Goal: Information Seeking & Learning: Learn about a topic

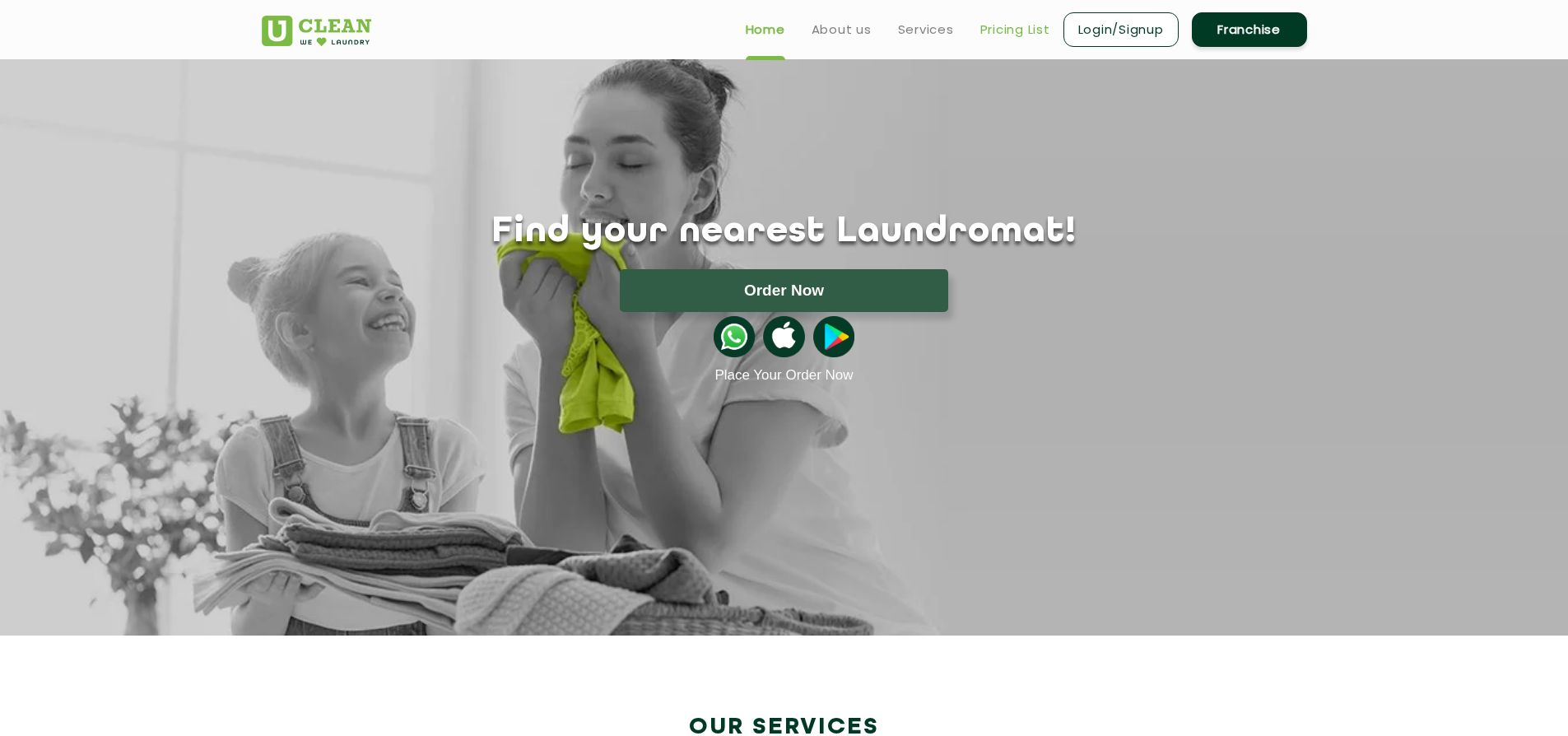
click at [1005, 29] on link "Pricing List" at bounding box center [1015, 30] width 70 height 20
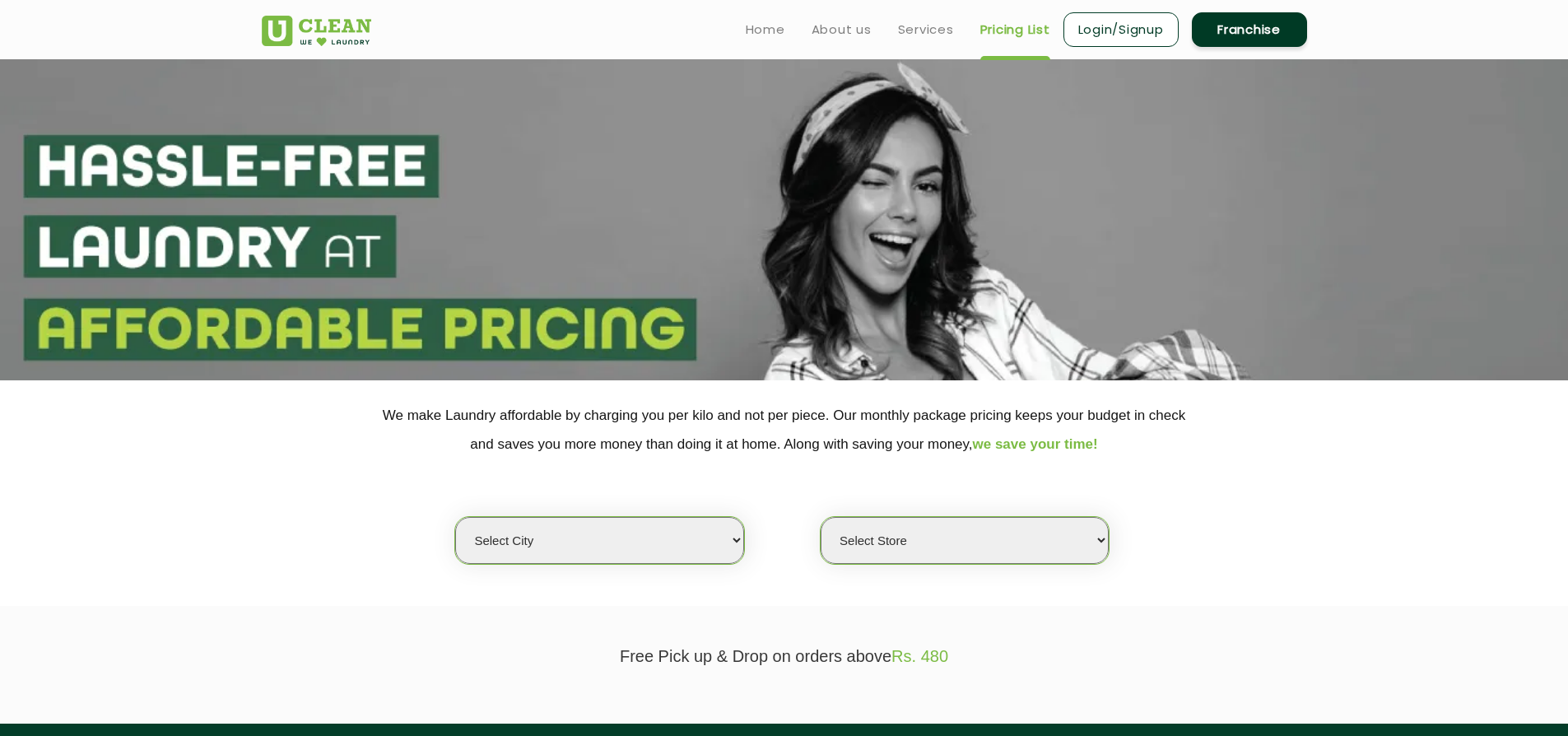
click at [1005, 29] on link "Pricing List" at bounding box center [1015, 30] width 70 height 20
click at [536, 533] on select "Select city [GEOGRAPHIC_DATA] [GEOGRAPHIC_DATA] [GEOGRAPHIC_DATA] [GEOGRAPHIC_D…" at bounding box center [599, 541] width 288 height 47
select select "1"
click at [455, 517] on select "Select city [GEOGRAPHIC_DATA] [GEOGRAPHIC_DATA] [GEOGRAPHIC_DATA] [GEOGRAPHIC_D…" at bounding box center [599, 541] width 288 height 47
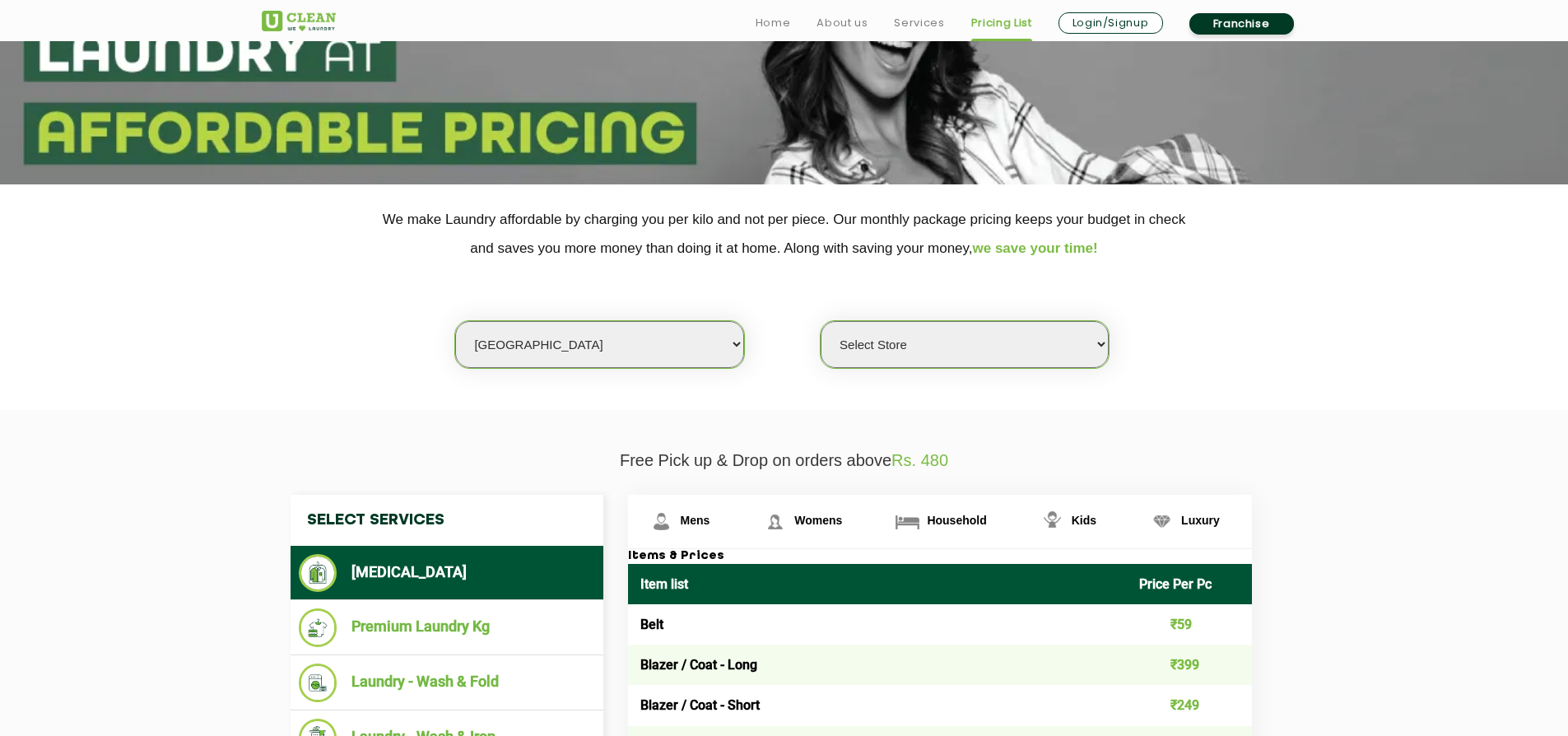
scroll to position [267, 0]
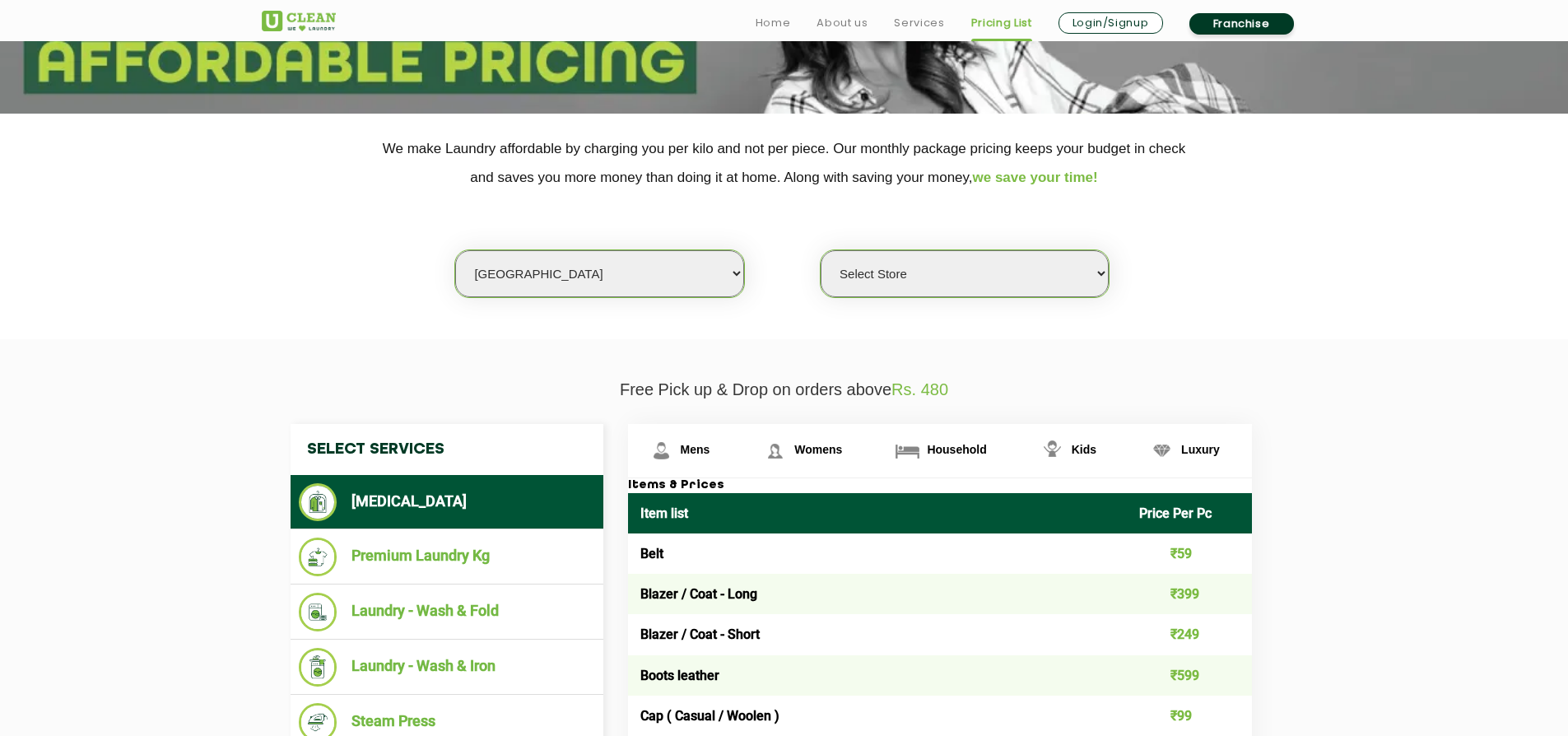
click at [948, 280] on select "Select Store [GEOGRAPHIC_DATA] [GEOGRAPHIC_DATA] 2 [GEOGRAPHIC_DATA] [PERSON_NA…" at bounding box center [965, 274] width 288 height 47
click at [821, 251] on select "Select Store [GEOGRAPHIC_DATA] [GEOGRAPHIC_DATA] 2 [GEOGRAPHIC_DATA] [PERSON_NA…" at bounding box center [965, 274] width 288 height 47
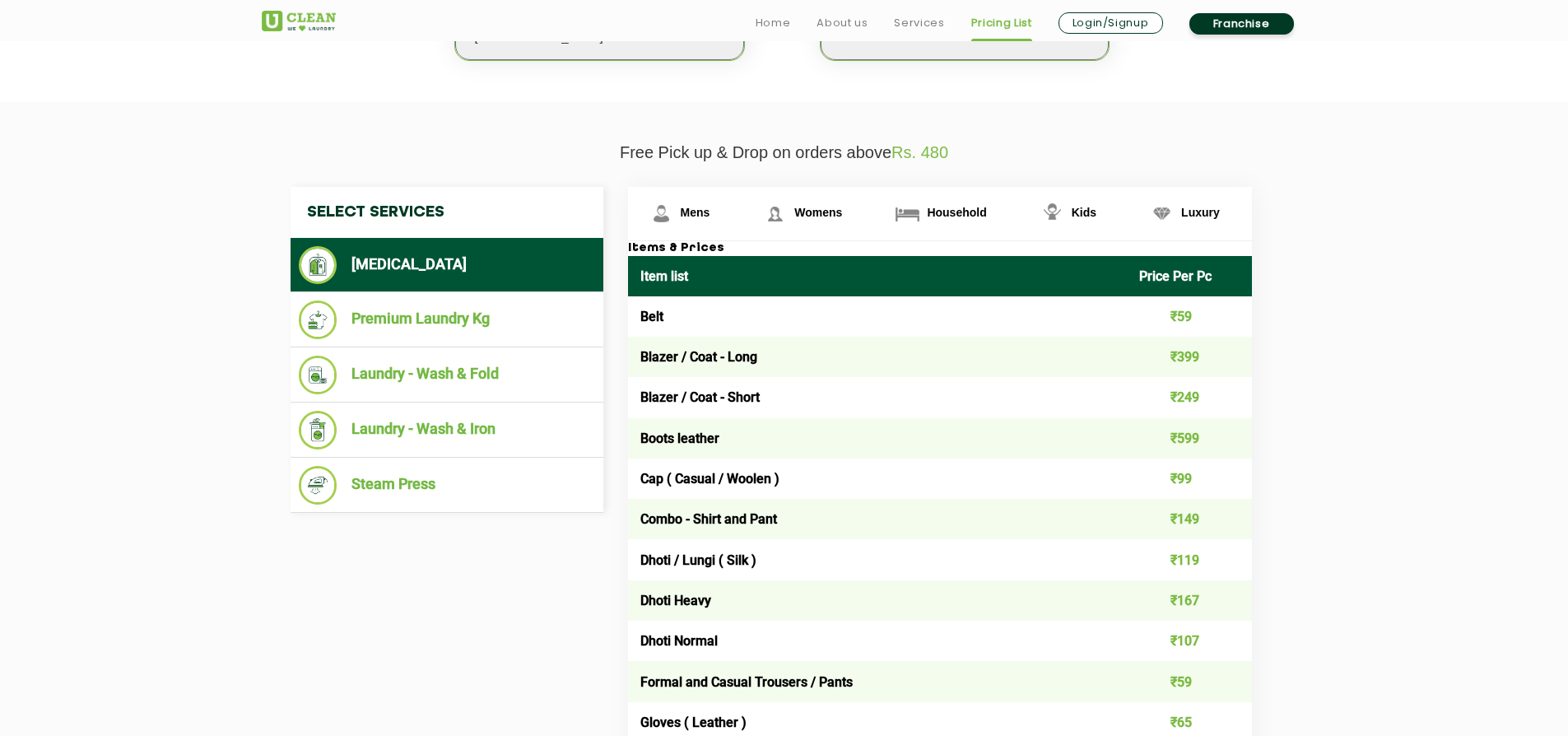
scroll to position [505, 0]
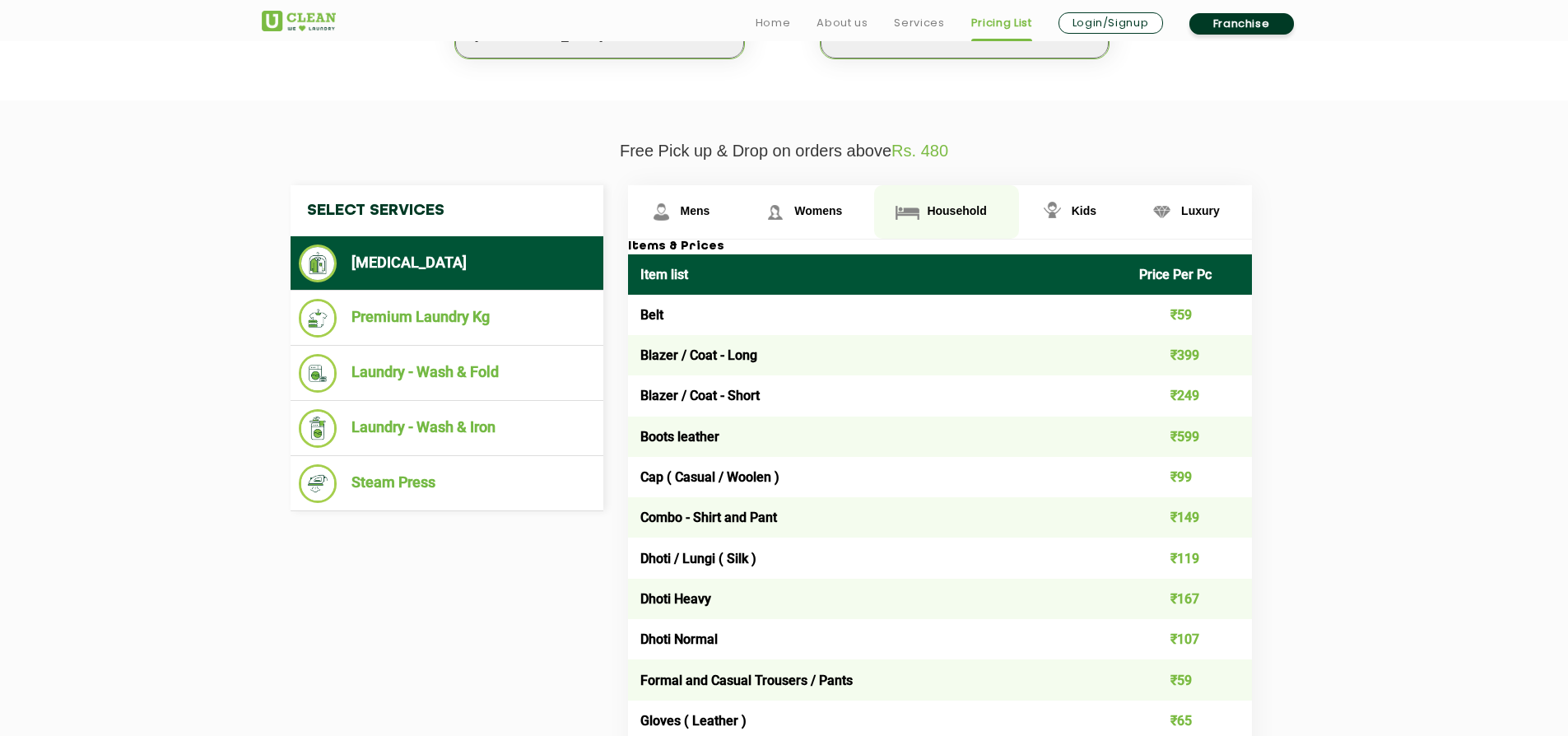
click at [967, 211] on span "Household" at bounding box center [956, 210] width 59 height 13
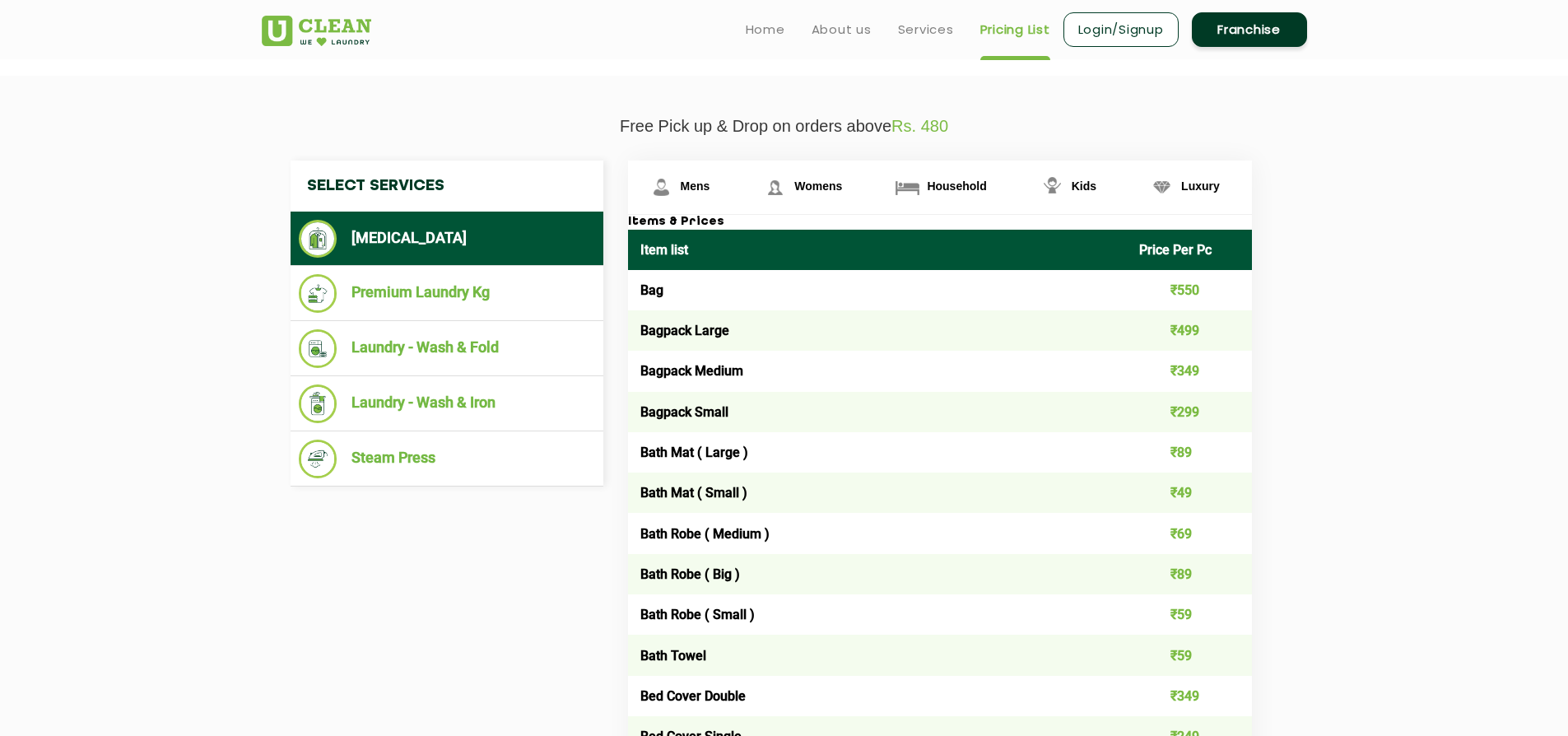
scroll to position [527, 0]
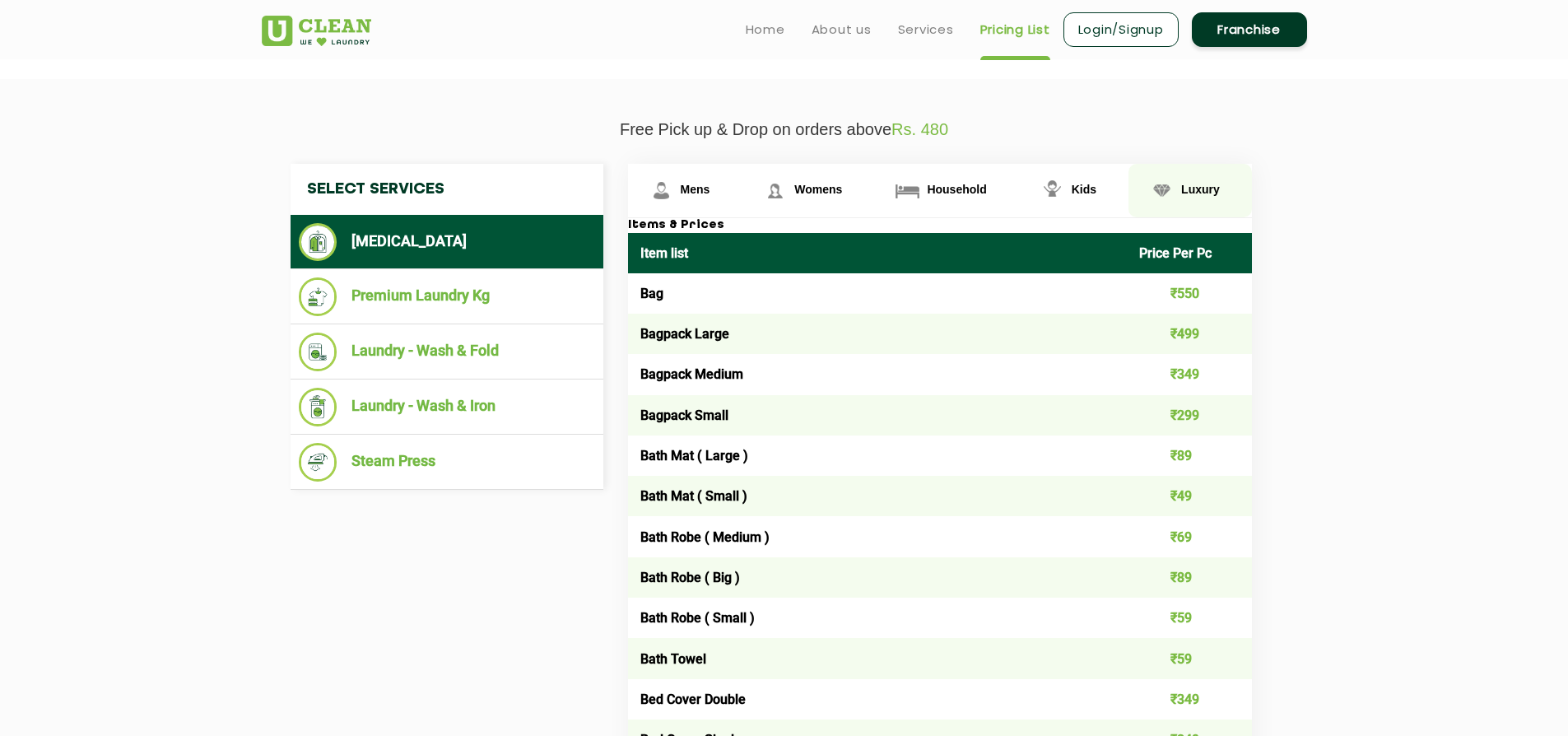
click at [1182, 202] on link "Luxury" at bounding box center [1190, 190] width 123 height 53
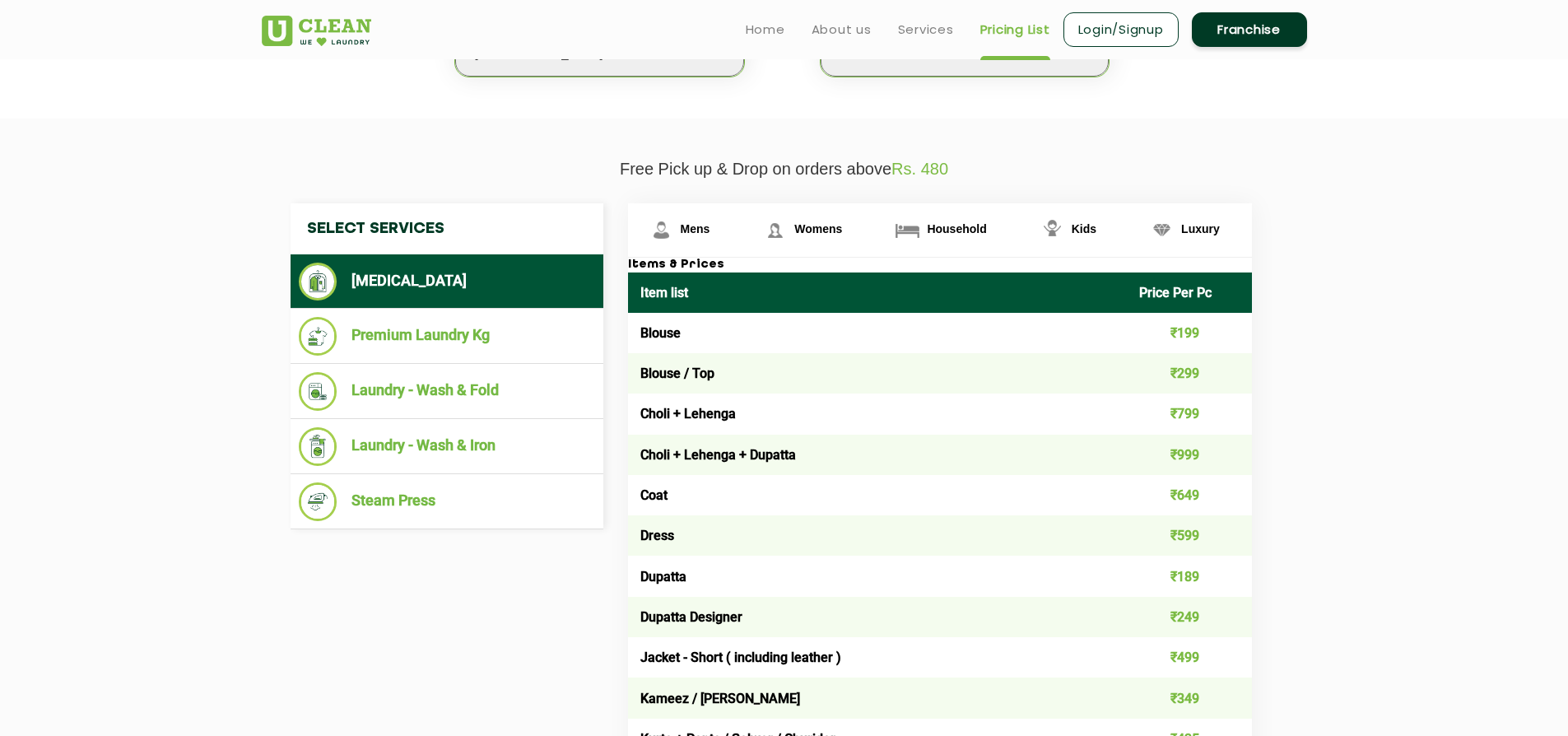
scroll to position [486, 0]
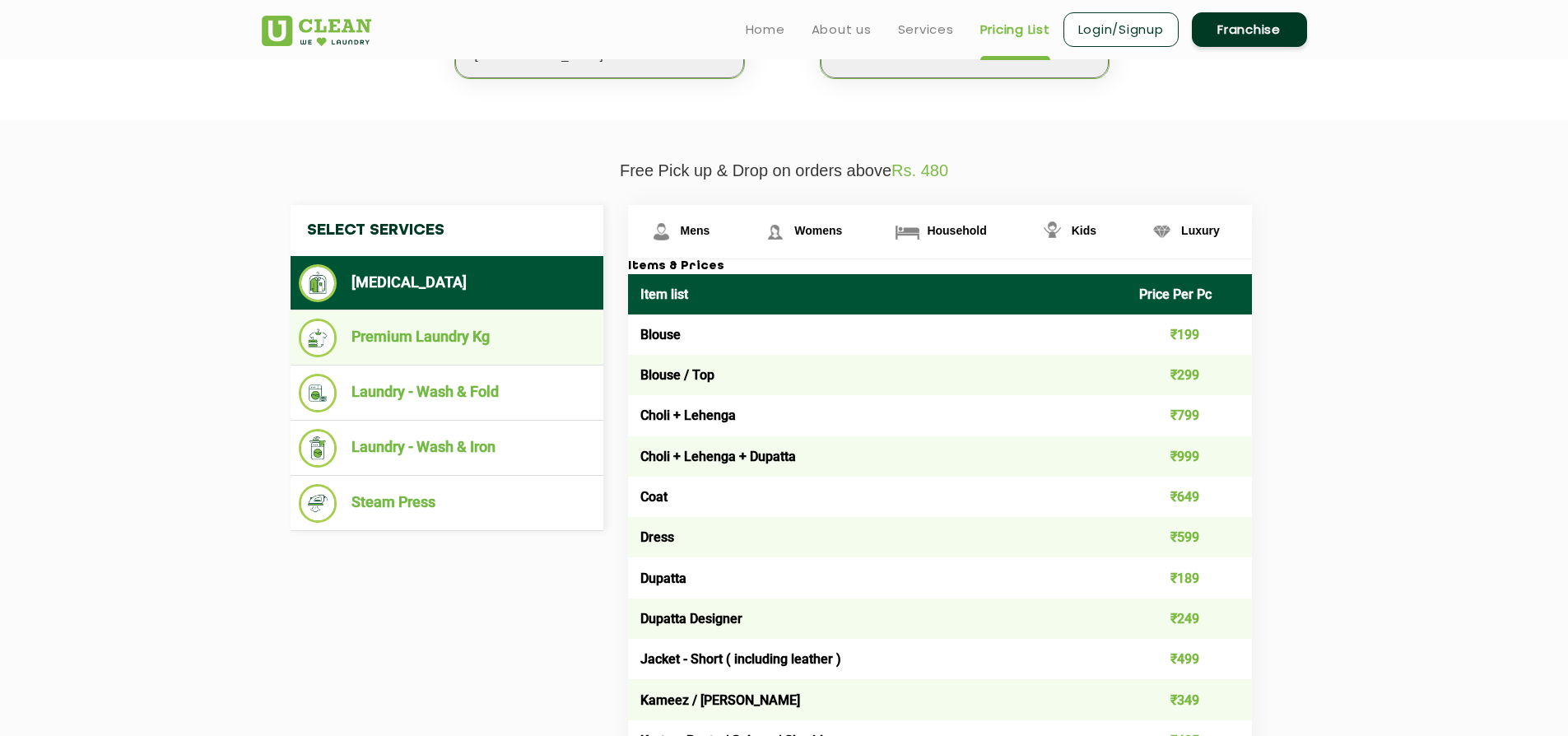
click at [497, 322] on li "Premium Laundry Kg" at bounding box center [446, 337] width 297 height 38
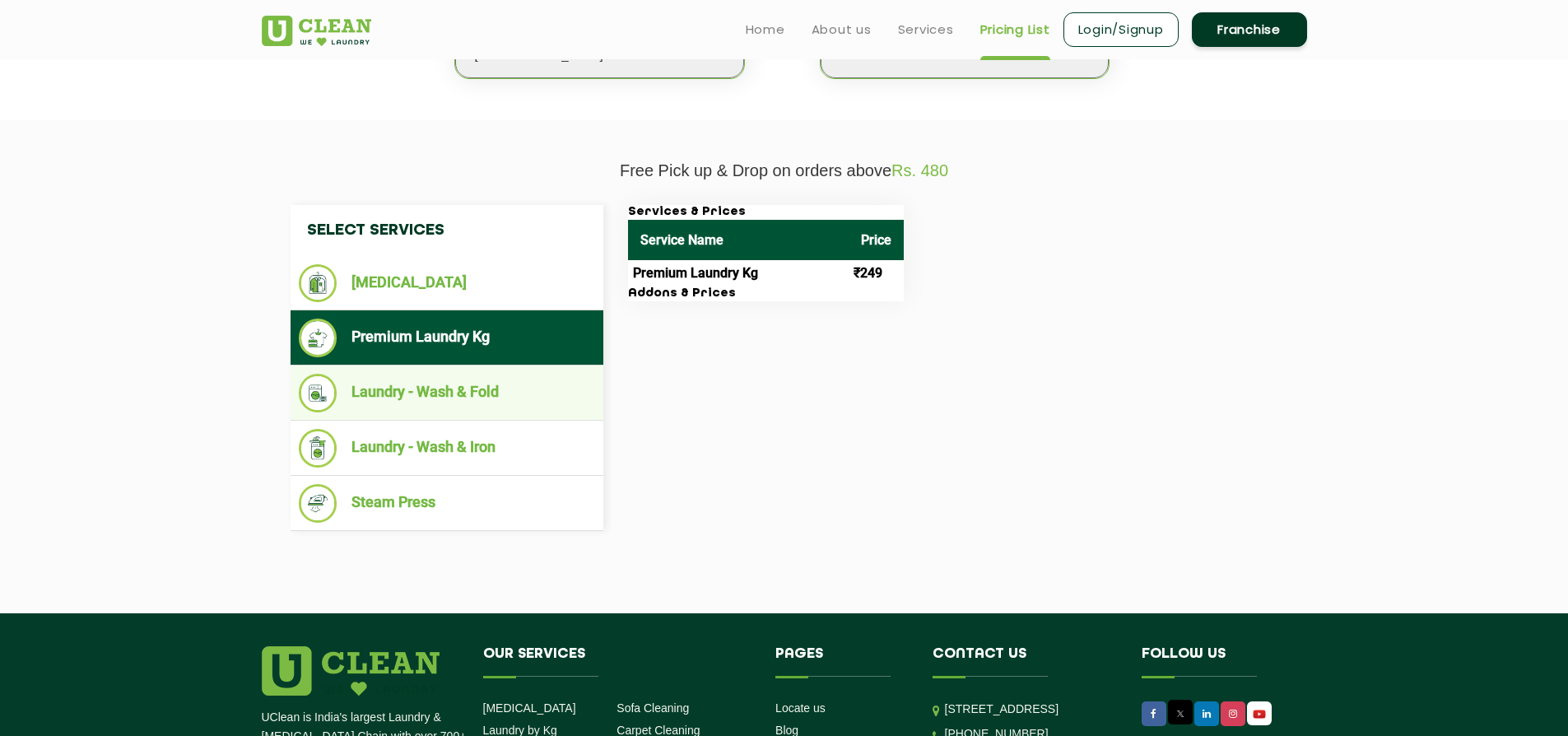
click at [402, 404] on li "Laundry - Wash & Fold" at bounding box center [446, 392] width 297 height 38
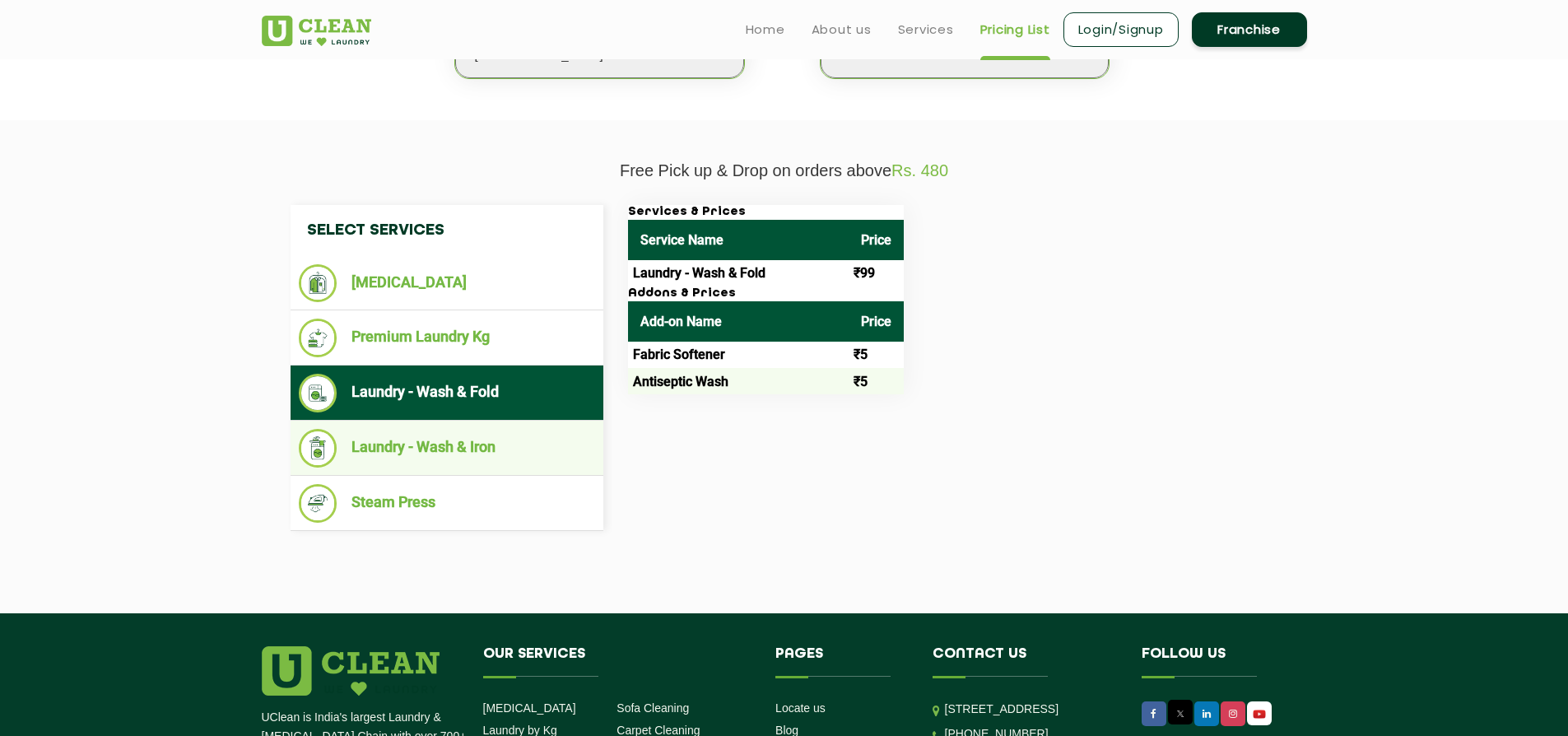
click at [467, 458] on li "Laundry - Wash & Iron" at bounding box center [446, 447] width 297 height 38
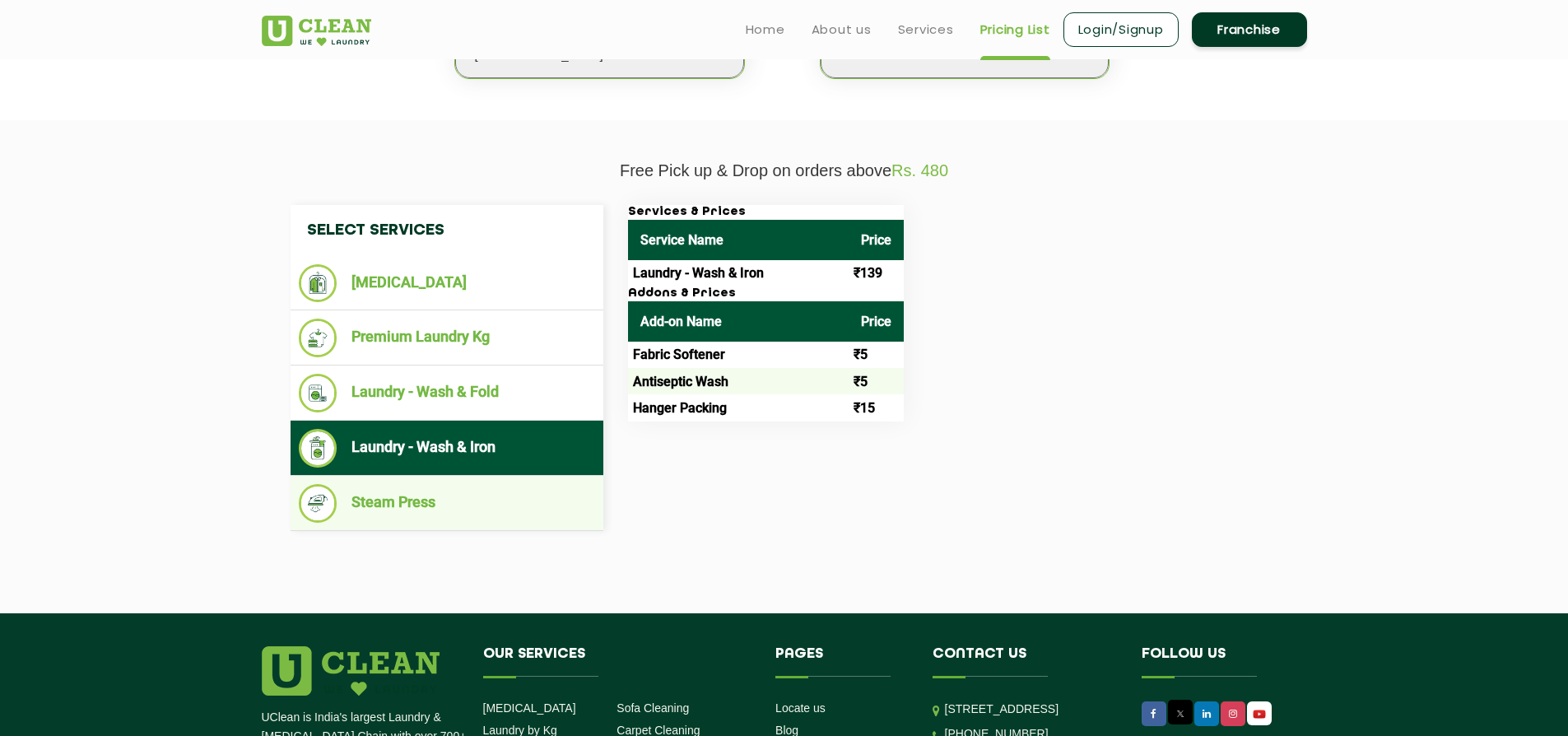
click at [442, 505] on li "Steam Press" at bounding box center [446, 502] width 297 height 38
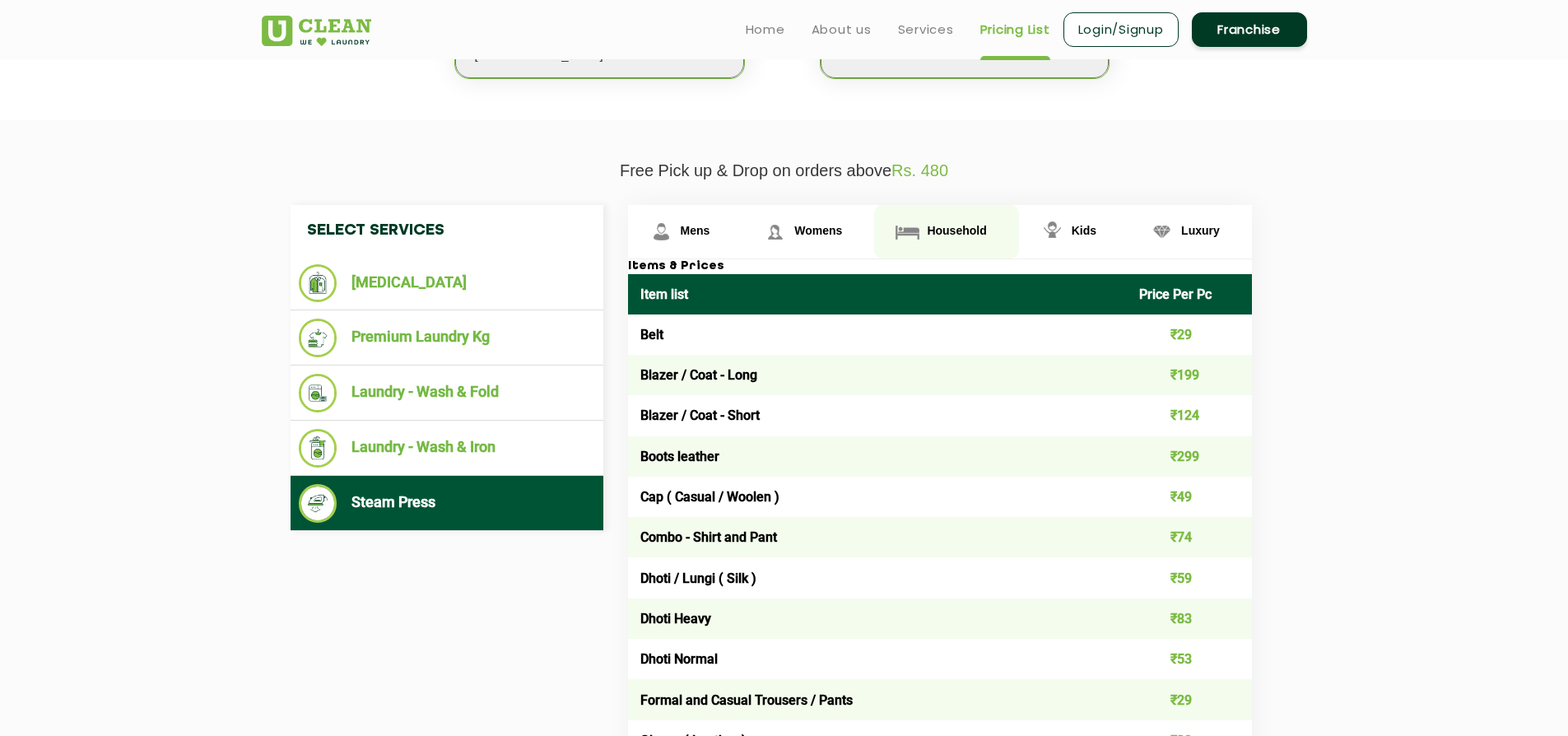
click at [942, 226] on span "Household" at bounding box center [956, 230] width 59 height 13
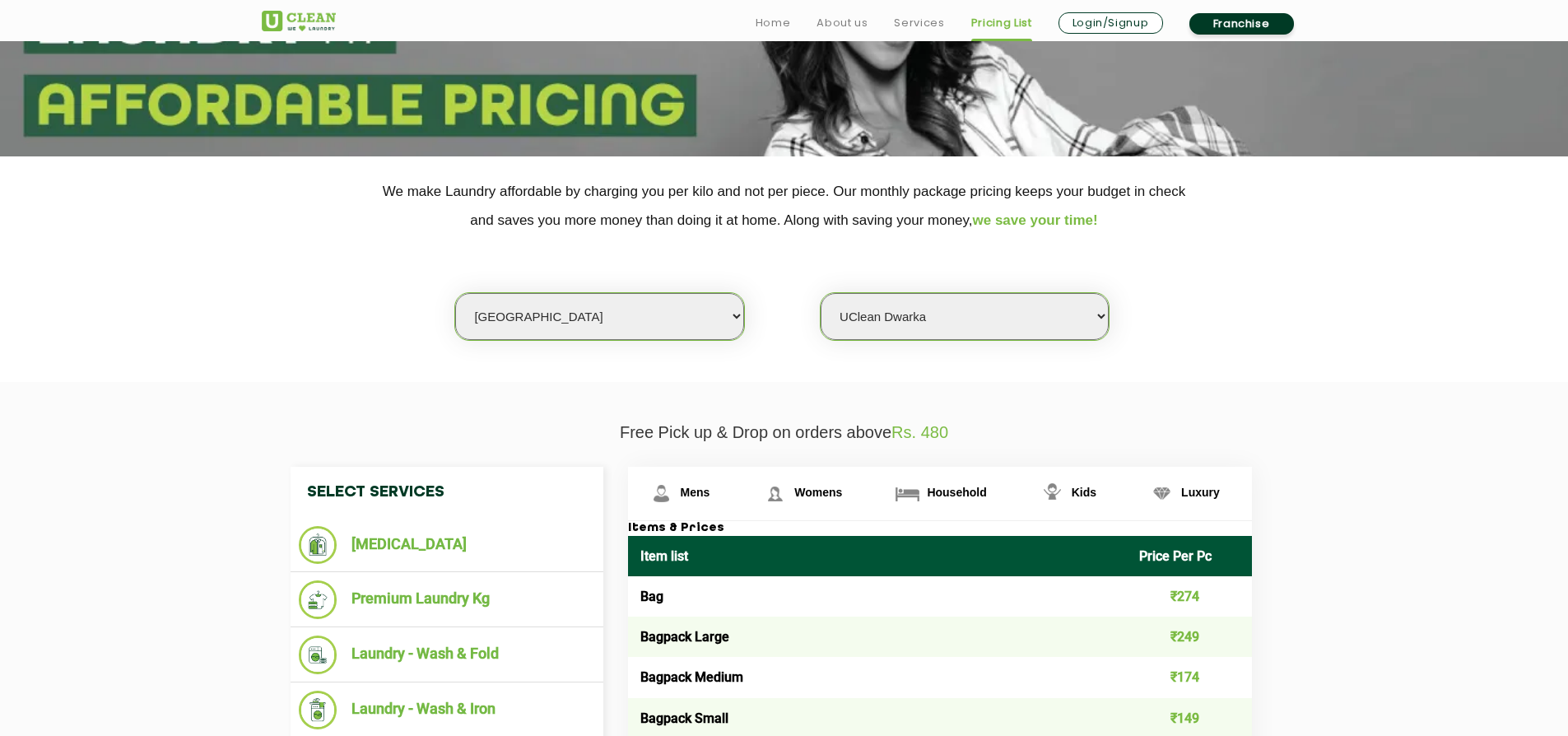
scroll to position [239, 0]
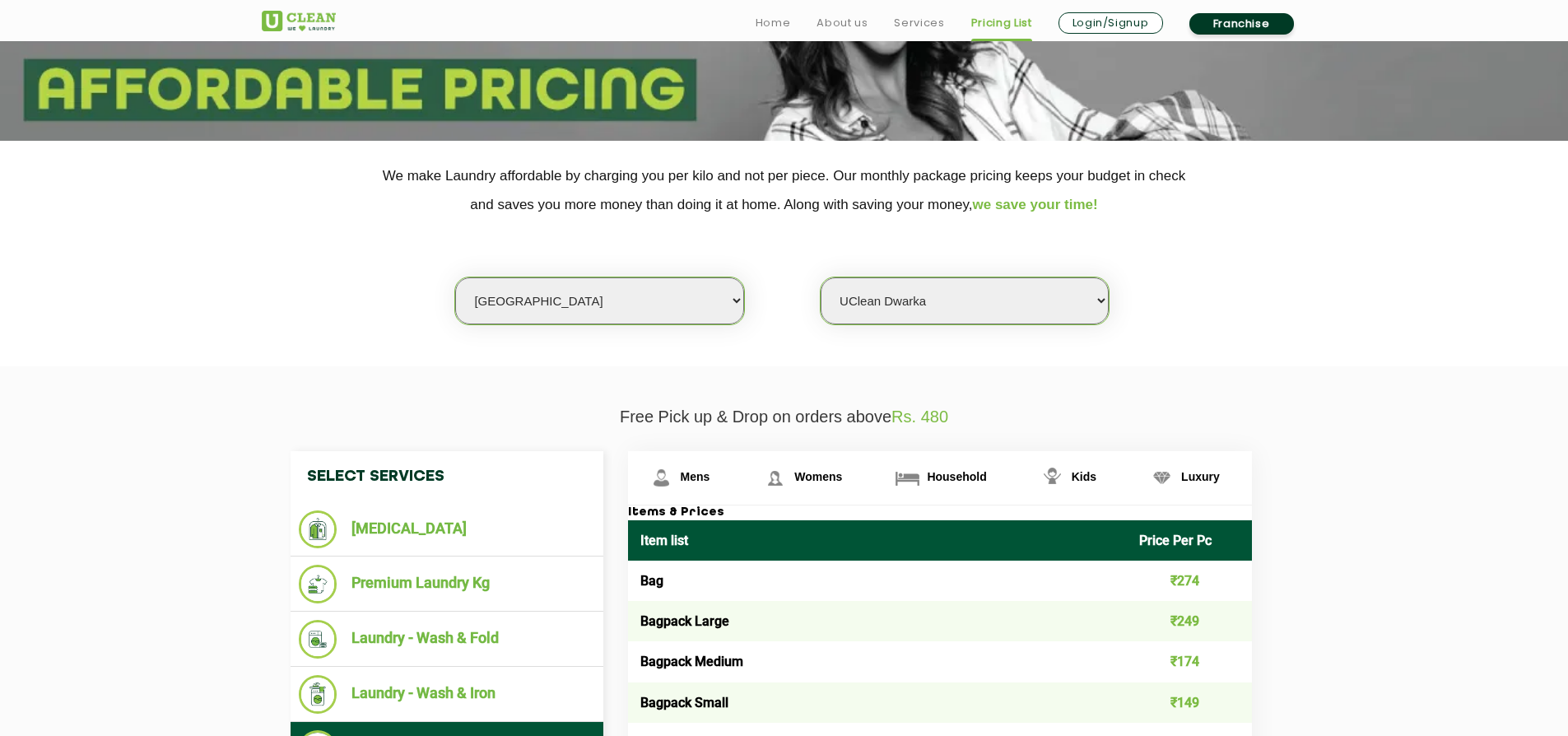
click at [880, 303] on select "Select Store [GEOGRAPHIC_DATA] [GEOGRAPHIC_DATA] 2 [GEOGRAPHIC_DATA] [PERSON_NA…" at bounding box center [965, 301] width 288 height 47
select select "406"
click at [821, 278] on select "Select Store [GEOGRAPHIC_DATA] [GEOGRAPHIC_DATA] 2 [GEOGRAPHIC_DATA] [PERSON_NA…" at bounding box center [965, 301] width 288 height 47
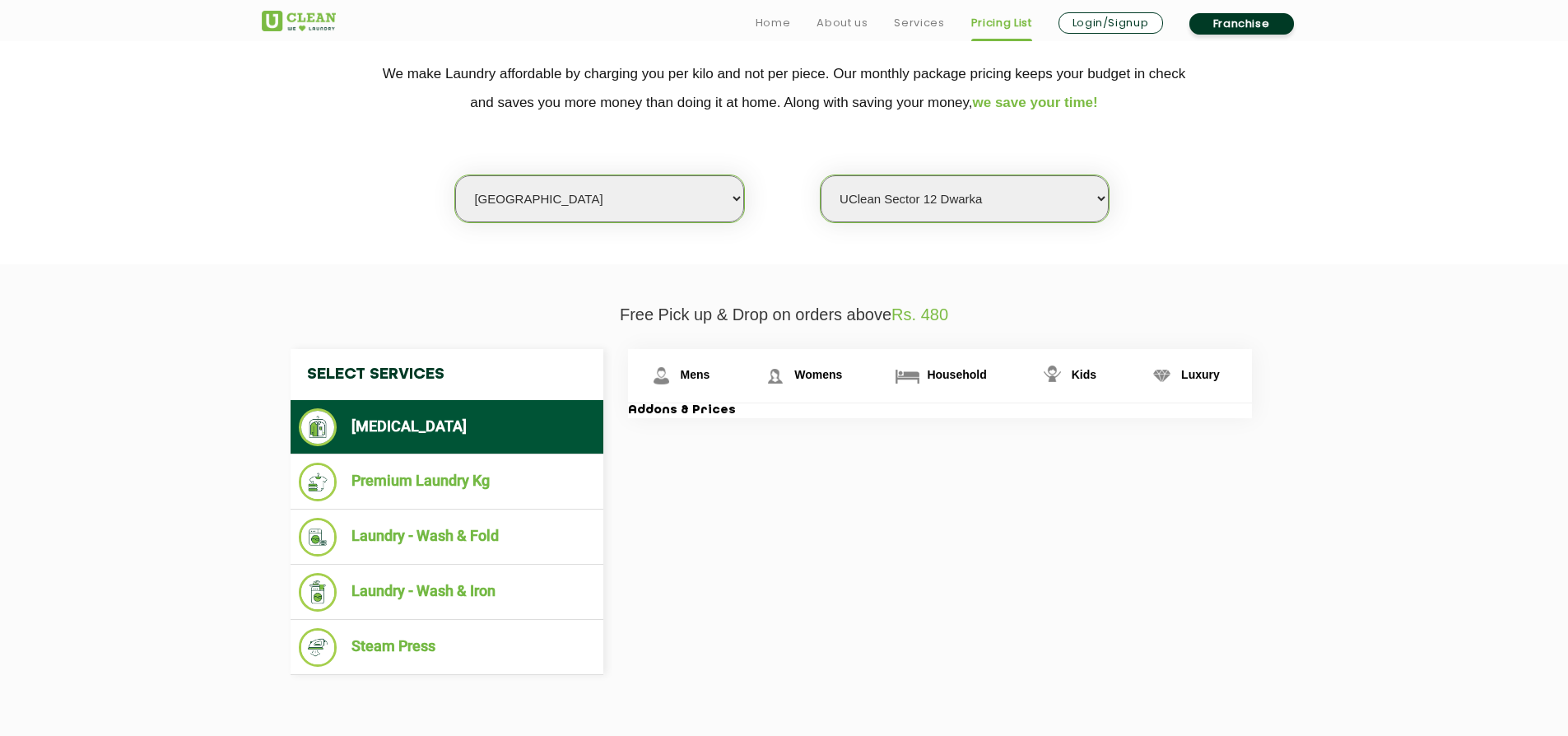
scroll to position [343, 0]
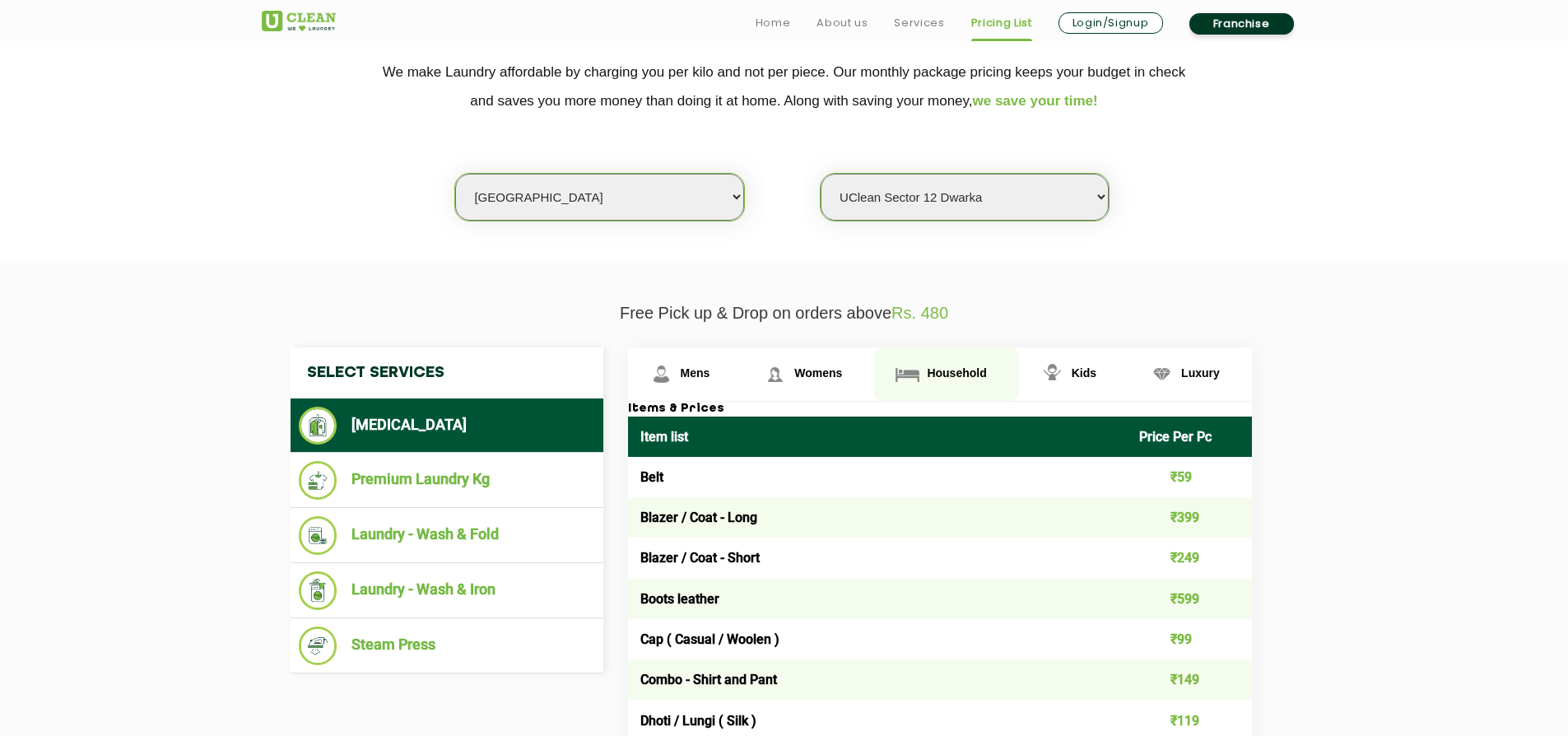
click at [946, 373] on span "Household" at bounding box center [956, 372] width 59 height 13
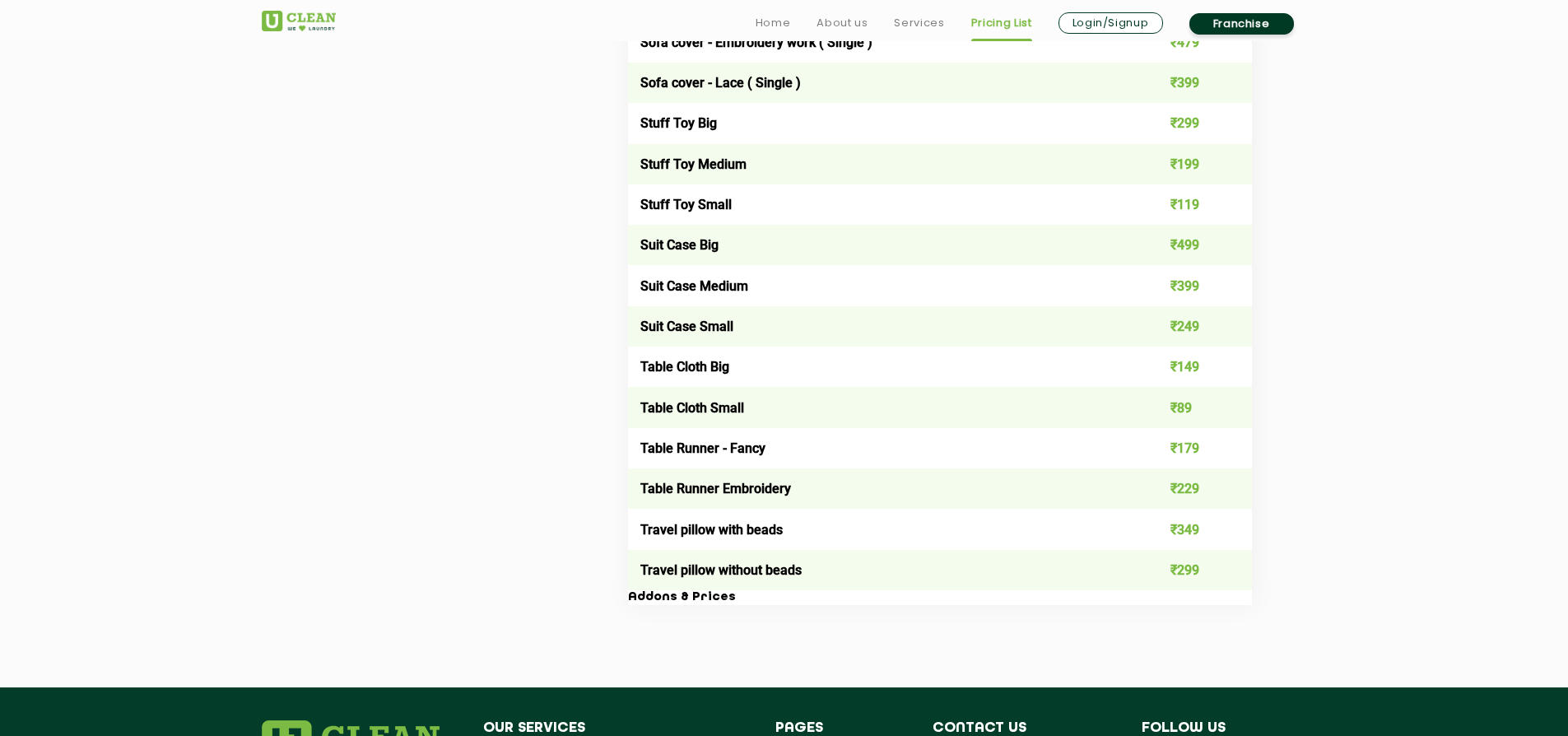
scroll to position [2758, 0]
